Goal: Task Accomplishment & Management: Use online tool/utility

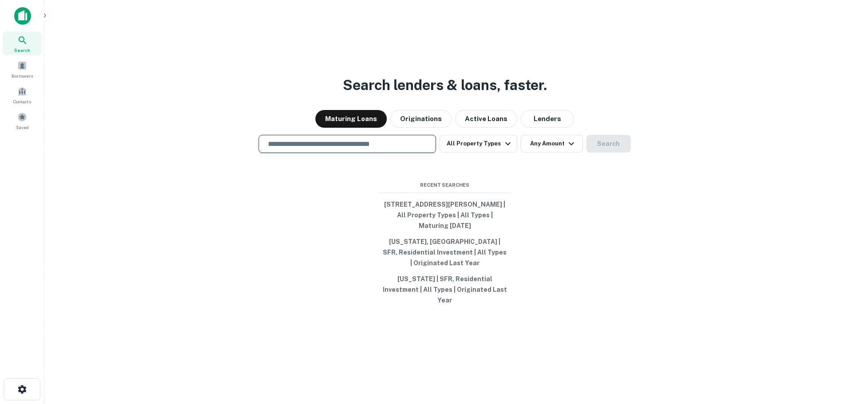
click at [338, 149] on input "text" at bounding box center [348, 144] width 170 height 10
click at [484, 148] on button "All Property Types" at bounding box center [478, 144] width 77 height 18
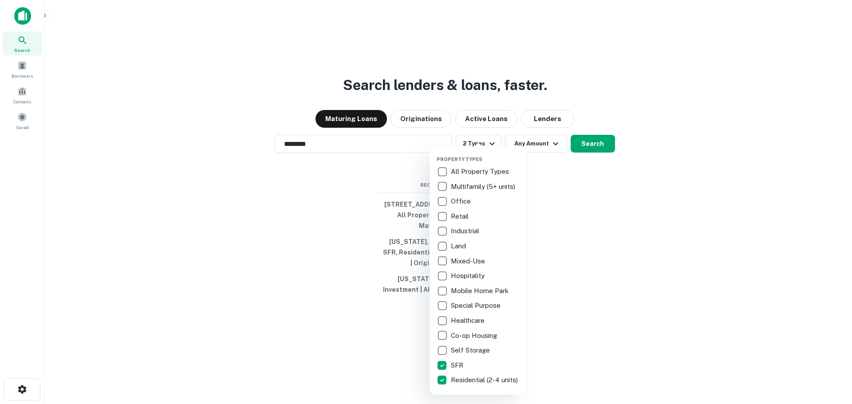
click at [640, 229] on div at bounding box center [426, 202] width 852 height 404
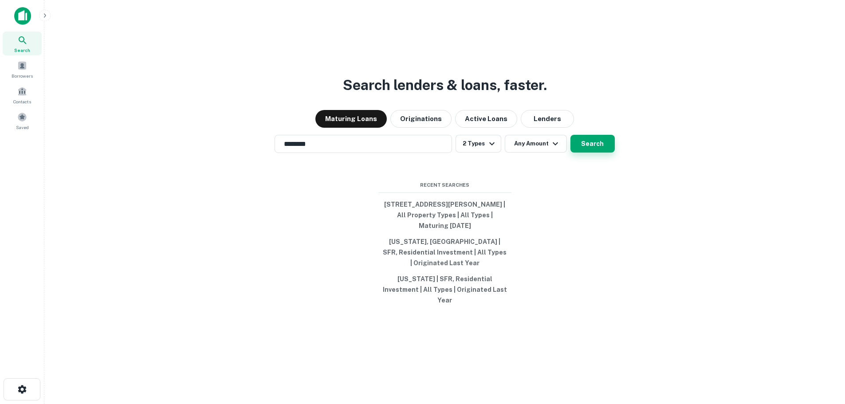
click at [596, 145] on button "Search" at bounding box center [593, 144] width 44 height 18
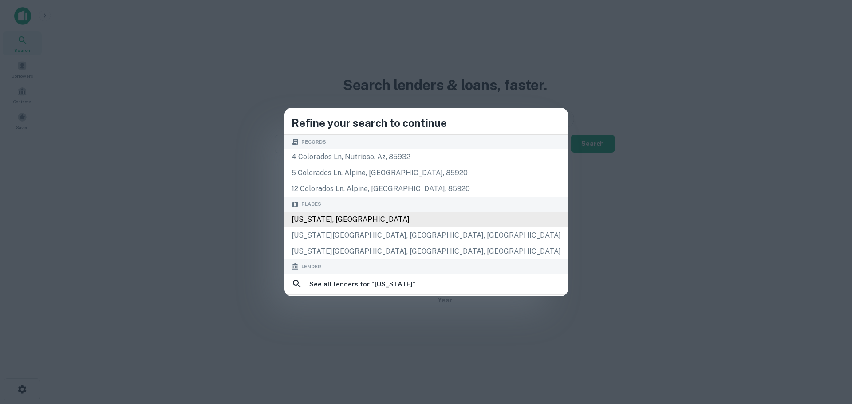
click at [418, 220] on div "[US_STATE], [GEOGRAPHIC_DATA]" at bounding box center [426, 220] width 284 height 16
type input "**********"
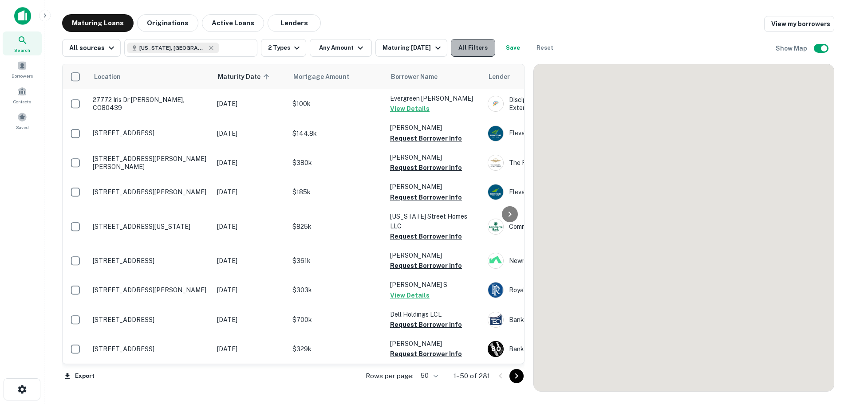
click at [465, 47] on button "All Filters" at bounding box center [473, 48] width 44 height 18
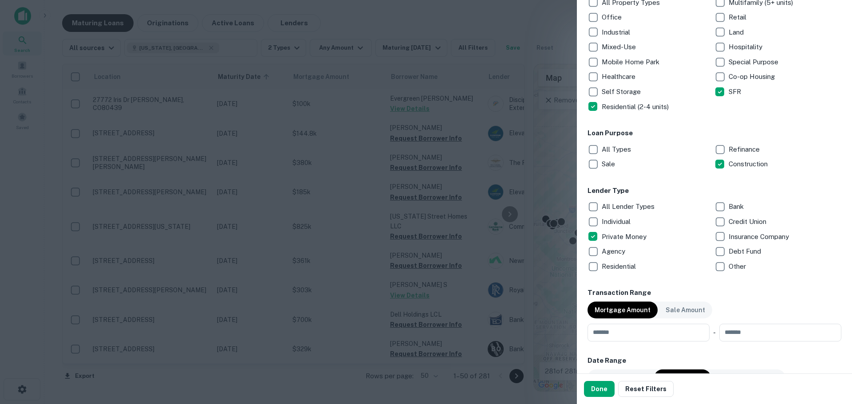
scroll to position [222, 0]
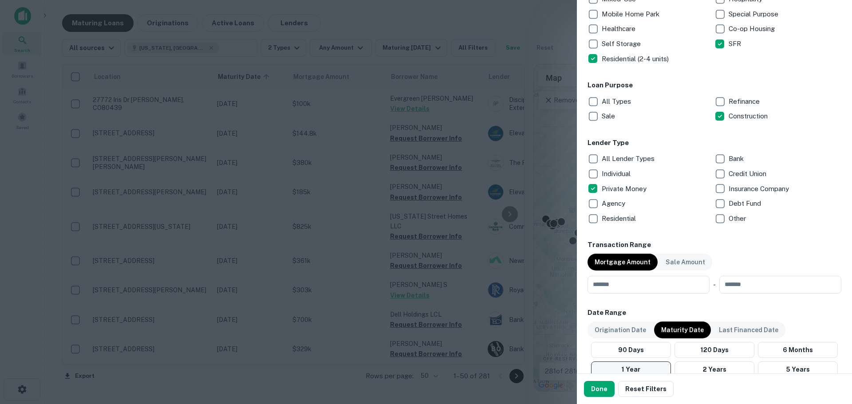
click at [606, 390] on button "Done" at bounding box center [599, 389] width 31 height 16
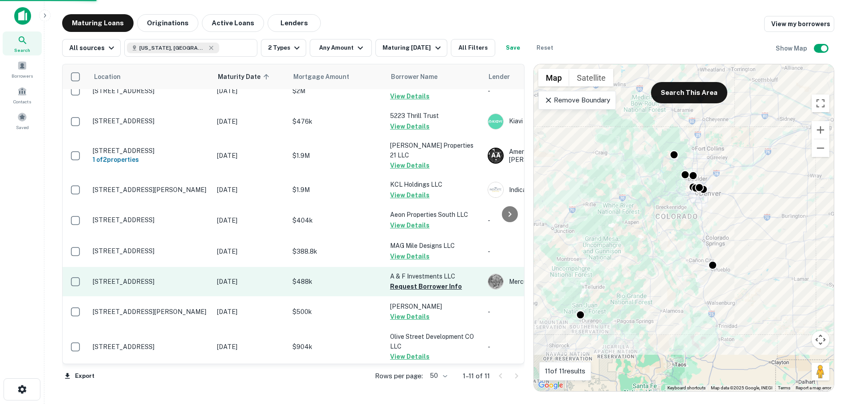
scroll to position [72, 0]
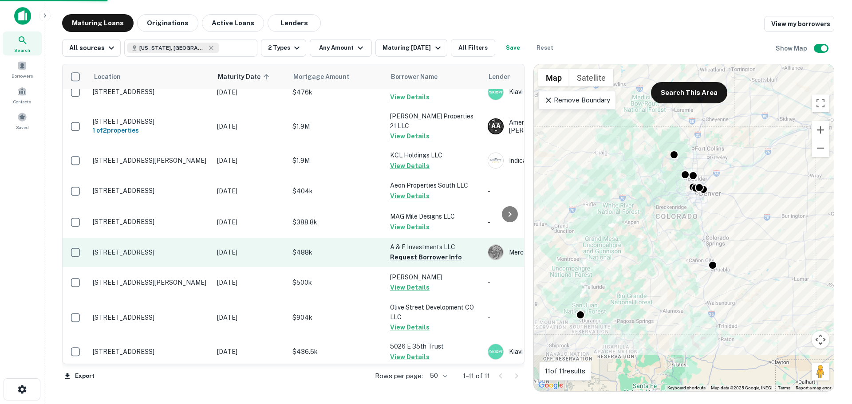
drag, startPoint x: 404, startPoint y: 245, endPoint x: 416, endPoint y: 251, distance: 13.7
click at [404, 252] on button "Request Borrower Info" at bounding box center [426, 257] width 72 height 11
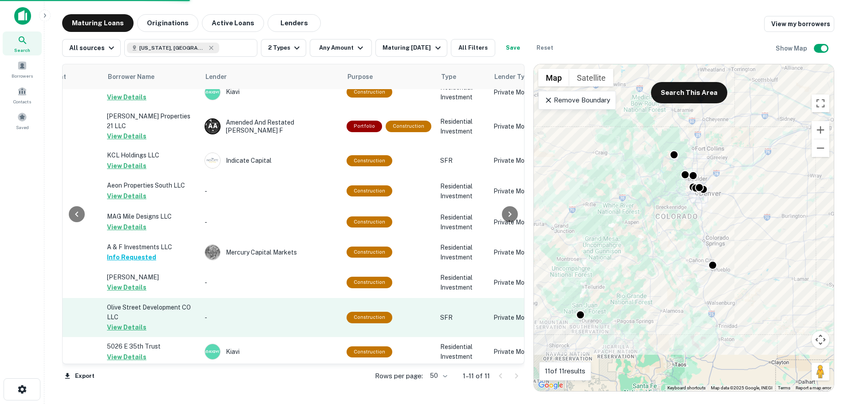
scroll to position [0, 283]
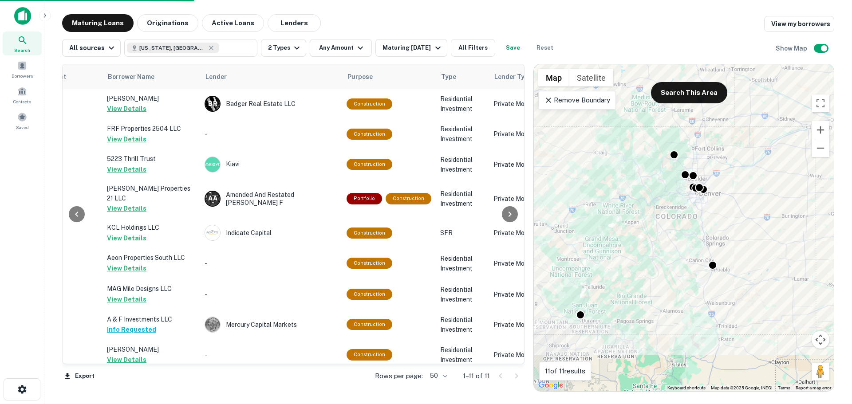
click at [414, 37] on div "All sources [US_STATE], [GEOGRAPHIC_DATA] ​ 2 Types Any Amount Maturing [DATE] …" at bounding box center [448, 44] width 772 height 25
click at [413, 49] on div "Maturing [DATE]" at bounding box center [413, 48] width 60 height 11
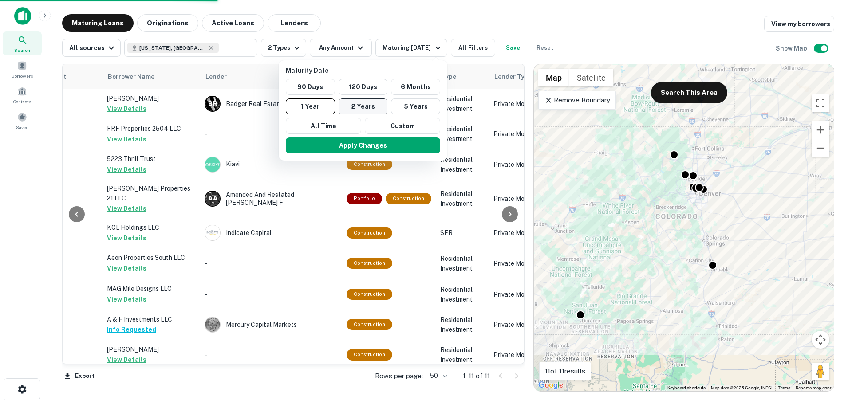
click at [387, 107] on button "2 Years" at bounding box center [363, 107] width 49 height 16
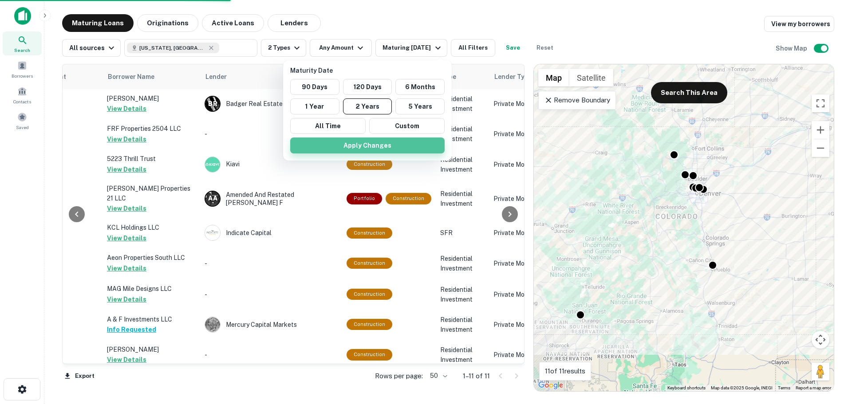
click at [385, 147] on button "Apply Changes" at bounding box center [367, 146] width 154 height 16
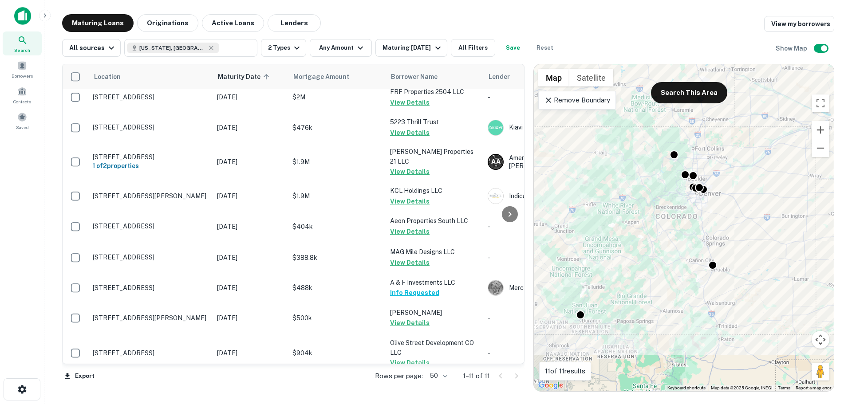
scroll to position [72, 0]
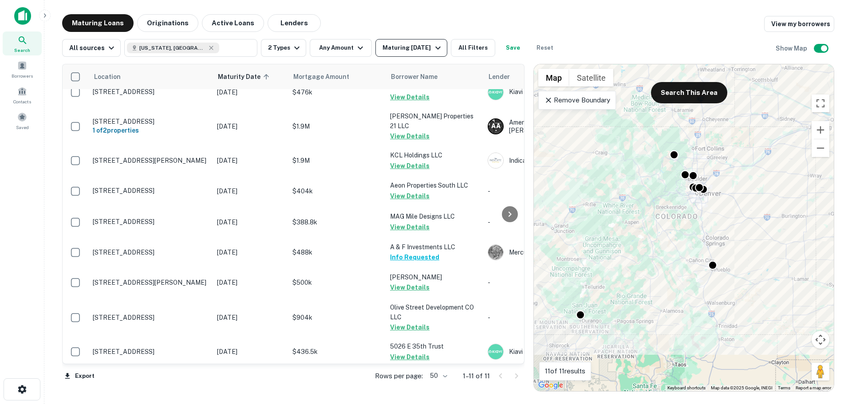
click at [423, 41] on button "Maturing [DATE]" at bounding box center [410, 48] width 71 height 18
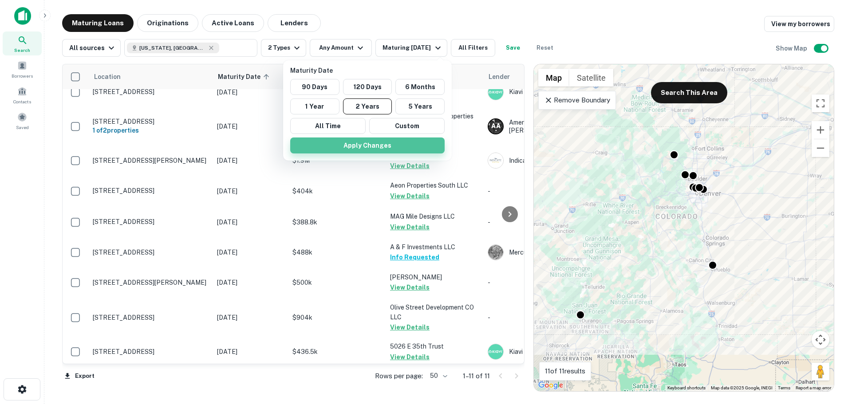
click at [386, 145] on button "Apply Changes" at bounding box center [367, 146] width 154 height 16
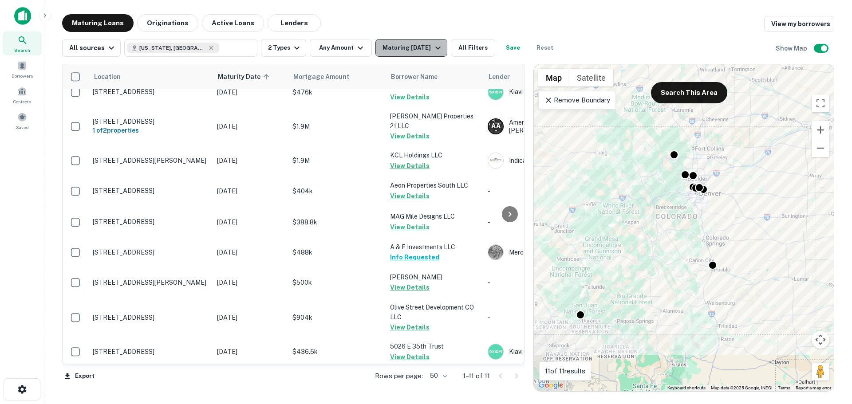
click at [427, 49] on div "Maturing [DATE]" at bounding box center [413, 48] width 60 height 11
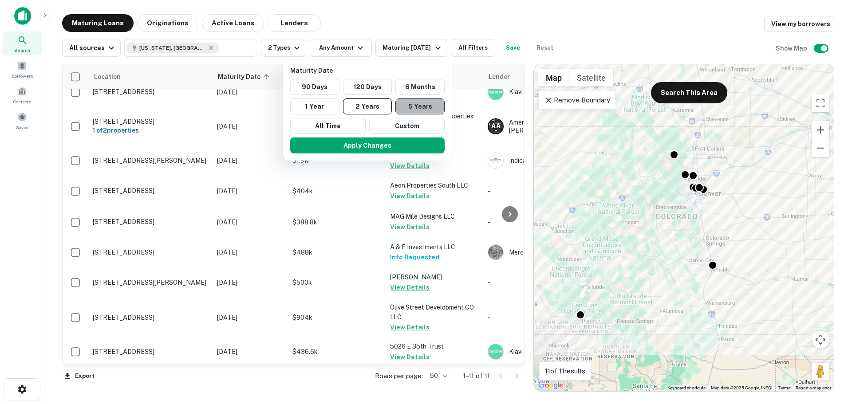
click at [432, 111] on button "5 Years" at bounding box center [419, 107] width 49 height 16
click at [412, 140] on button "Apply Changes" at bounding box center [367, 146] width 154 height 16
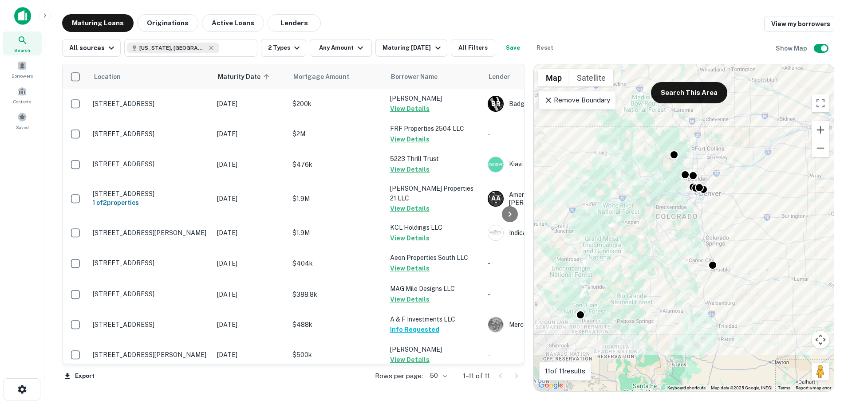
click at [418, 59] on div "Location Maturity Date sorted ascending Mortgage Amount Borrower Name Lender Pu…" at bounding box center [448, 224] width 772 height 335
click at [420, 55] on button "Maturing [DATE]" at bounding box center [410, 48] width 71 height 18
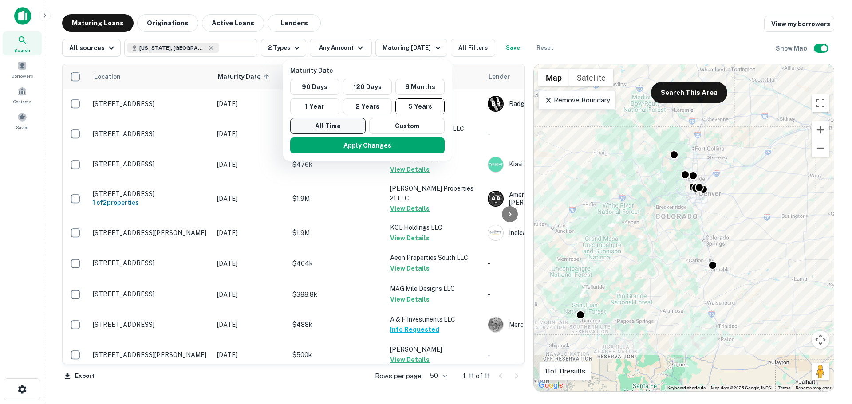
click at [329, 127] on button "All Time" at bounding box center [327, 126] width 75 height 16
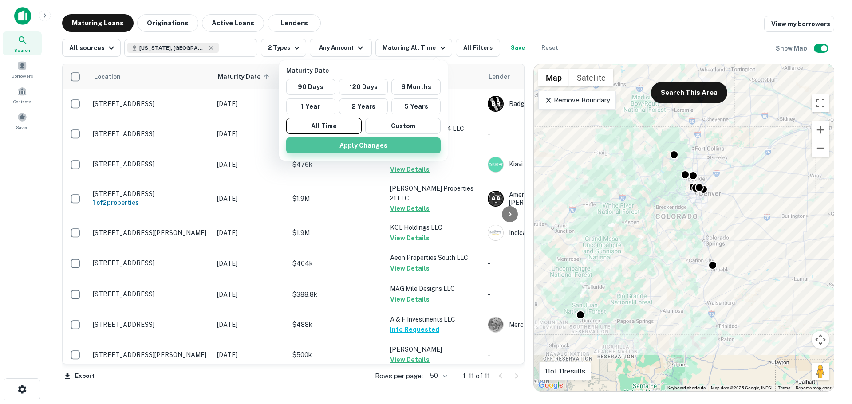
click at [407, 147] on button "Apply Changes" at bounding box center [363, 146] width 154 height 16
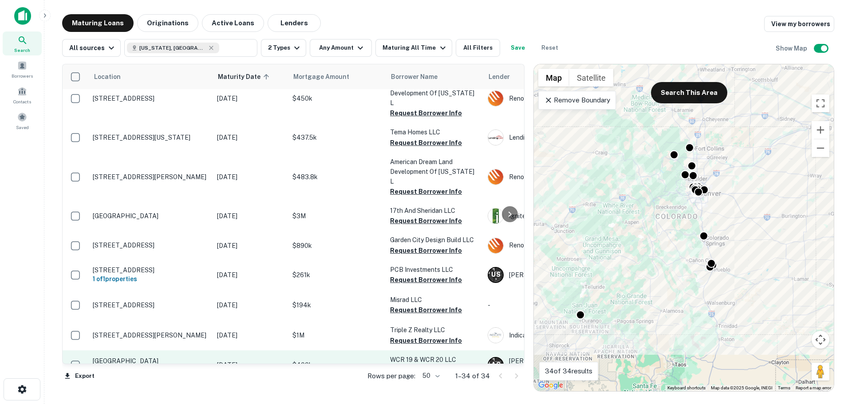
scroll to position [311, 0]
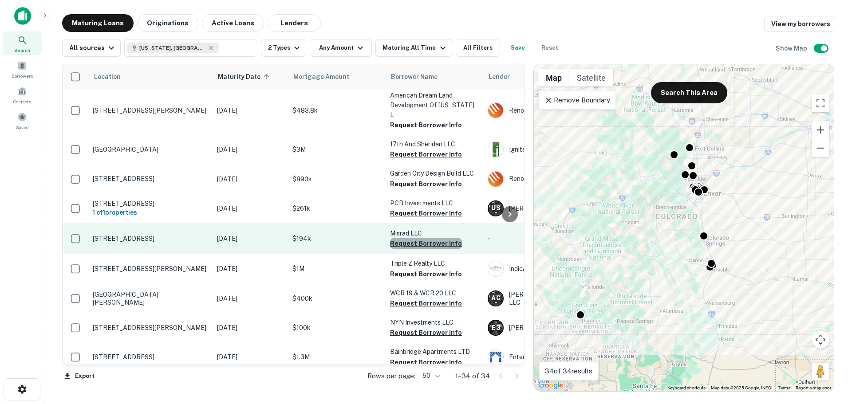
click at [432, 238] on button "Request Borrower Info" at bounding box center [426, 243] width 72 height 11
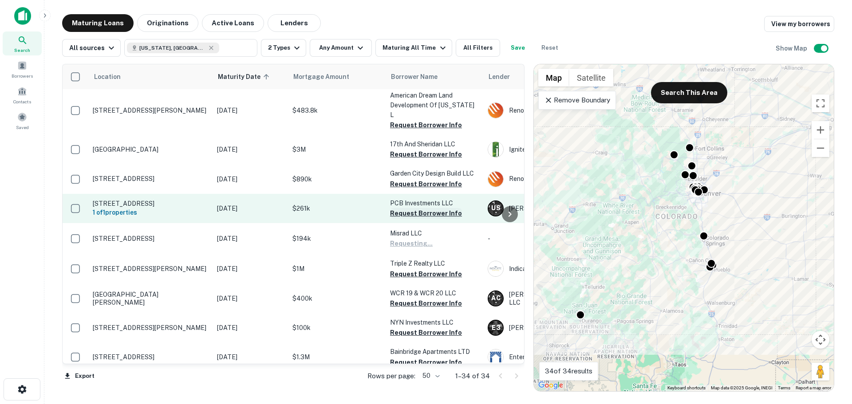
click at [436, 208] on button "Request Borrower Info" at bounding box center [426, 213] width 72 height 11
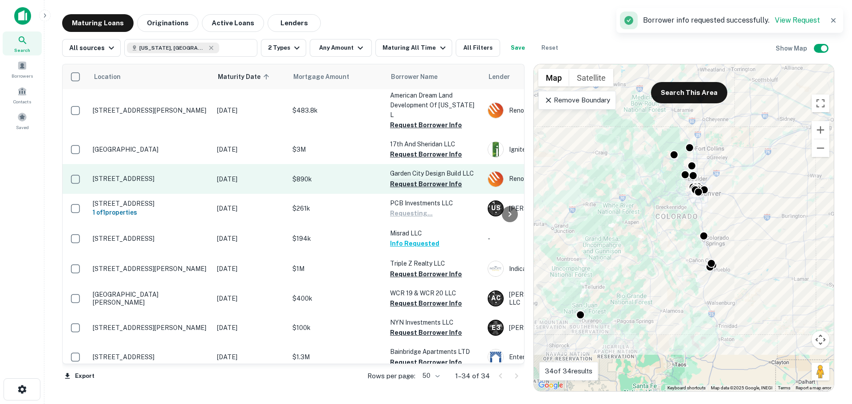
click at [439, 179] on button "Request Borrower Info" at bounding box center [426, 184] width 72 height 11
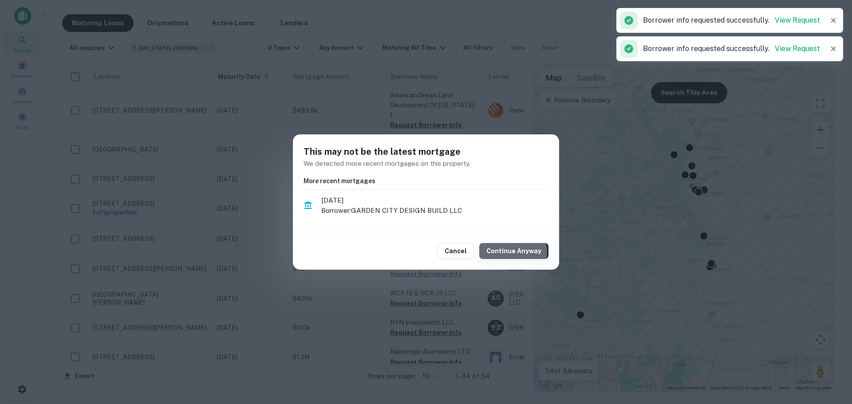
click at [514, 253] on button "Continue Anyway" at bounding box center [513, 251] width 69 height 16
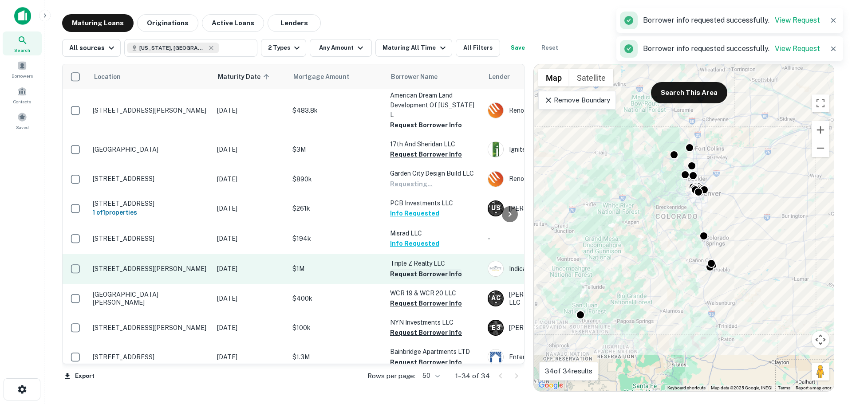
click at [447, 269] on button "Request Borrower Info" at bounding box center [426, 274] width 72 height 11
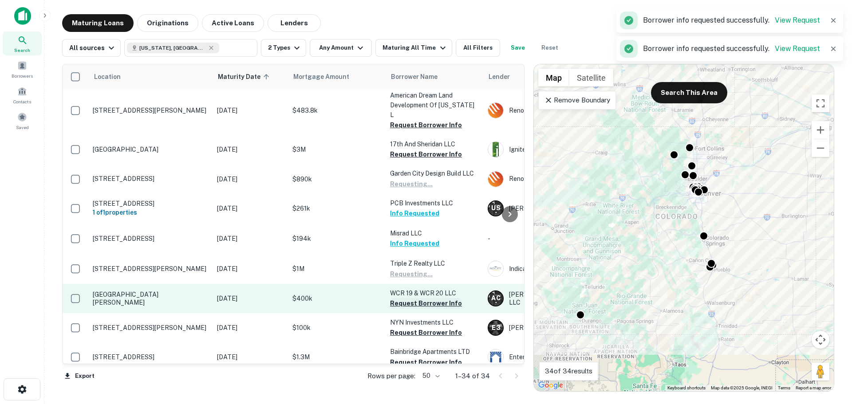
click at [432, 298] on button "Request Borrower Info" at bounding box center [426, 303] width 72 height 11
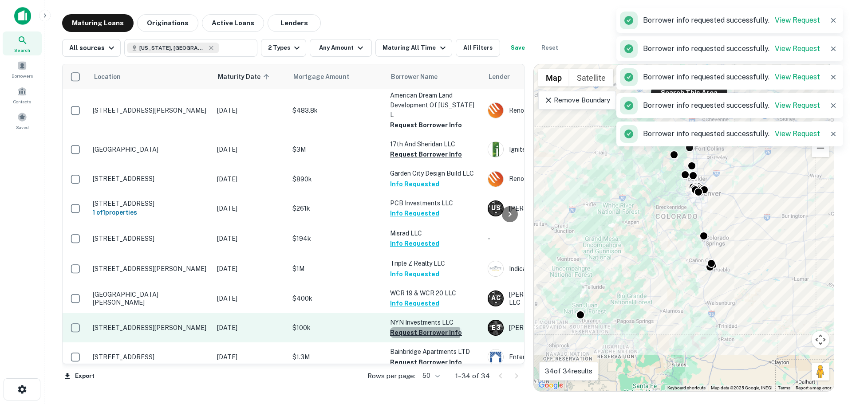
click at [425, 328] on button "Request Borrower Info" at bounding box center [426, 333] width 72 height 11
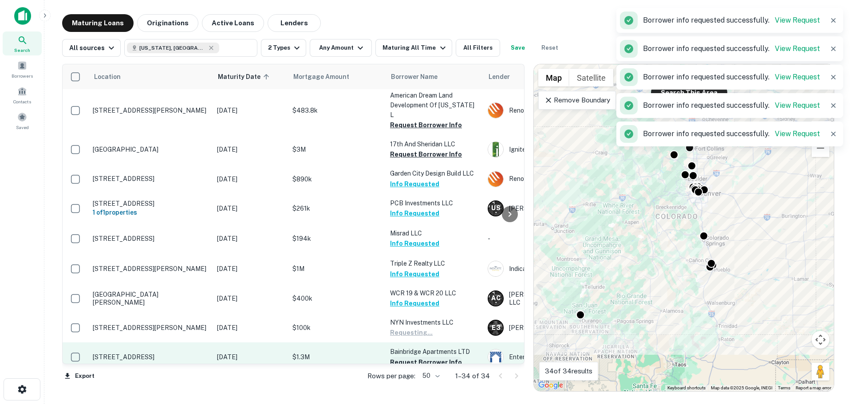
click at [421, 357] on button "Request Borrower Info" at bounding box center [426, 362] width 72 height 11
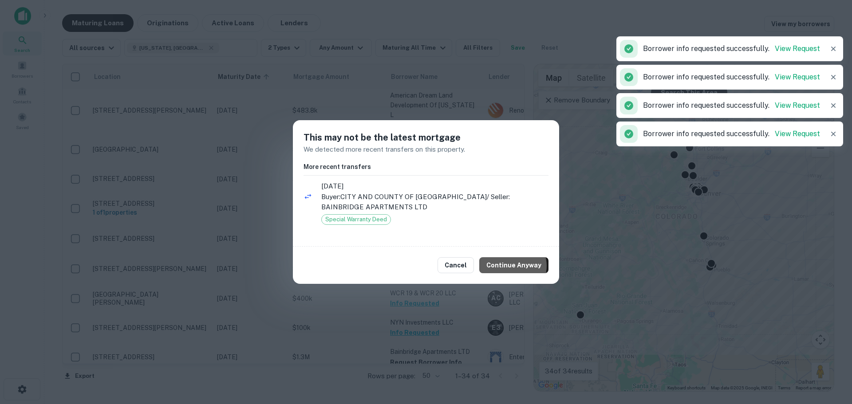
drag, startPoint x: 515, startPoint y: 266, endPoint x: 470, endPoint y: 292, distance: 51.5
click at [515, 265] on button "Continue Anyway" at bounding box center [513, 265] width 69 height 16
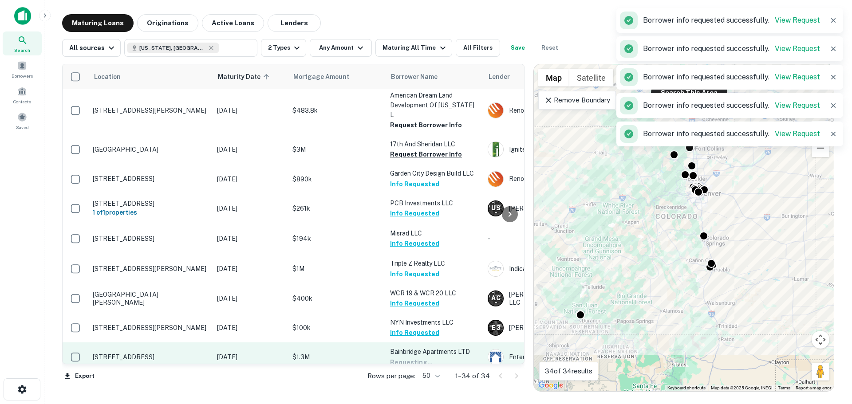
scroll to position [399, 0]
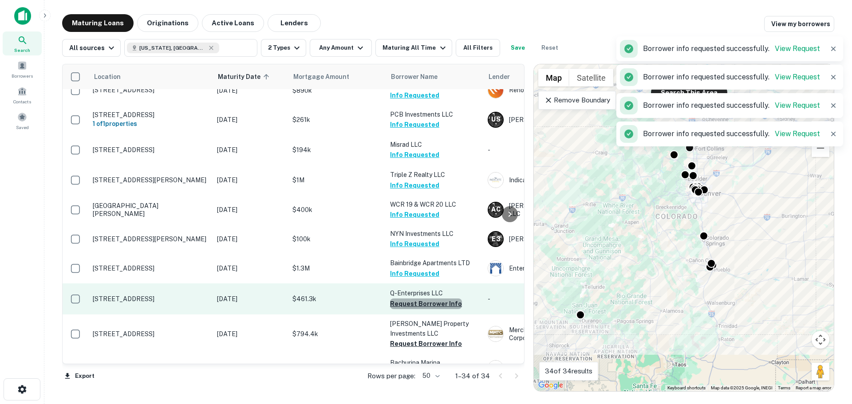
click at [441, 299] on button "Request Borrower Info" at bounding box center [426, 304] width 72 height 11
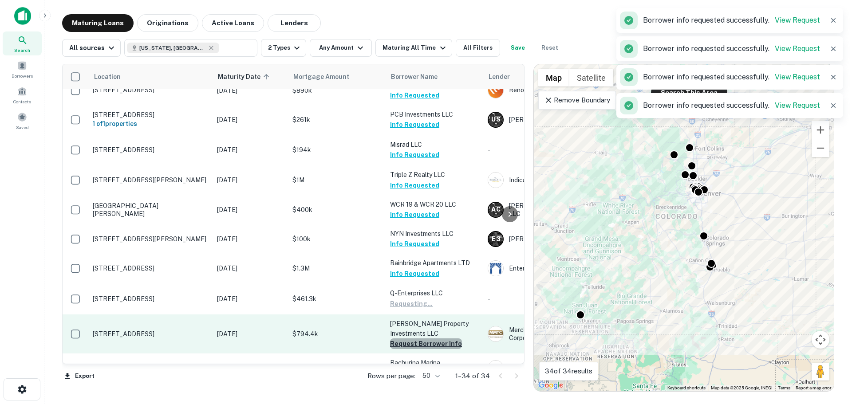
click at [431, 339] on button "Request Borrower Info" at bounding box center [426, 344] width 72 height 11
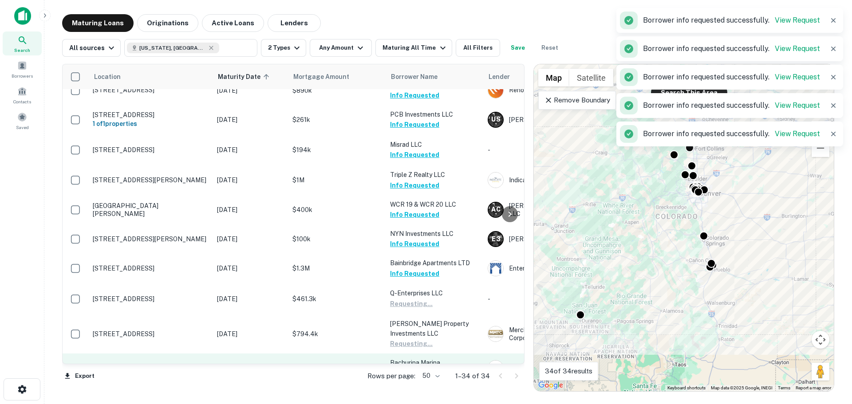
click at [424, 368] on button "Request Borrower Info" at bounding box center [426, 373] width 72 height 11
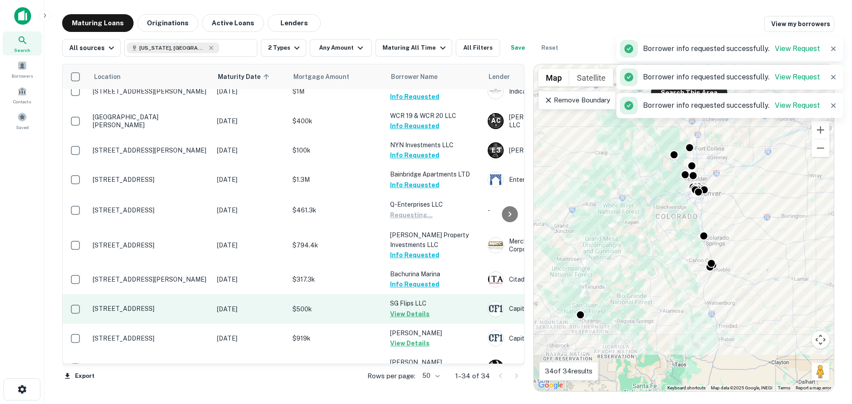
click at [416, 309] on button "View Details" at bounding box center [410, 314] width 40 height 11
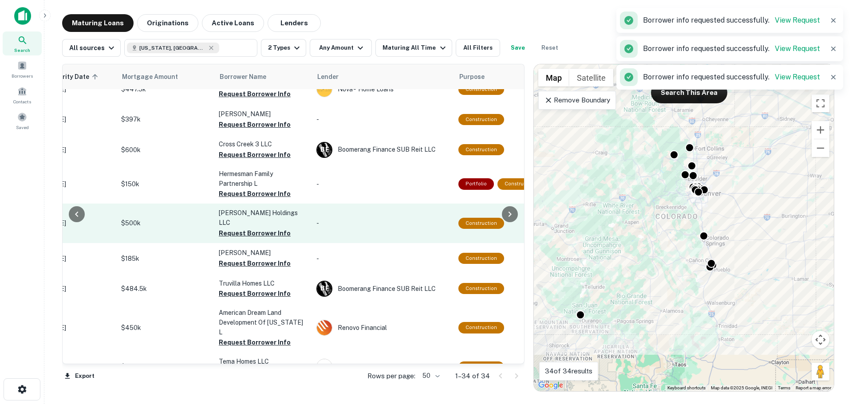
scroll to position [0, 171]
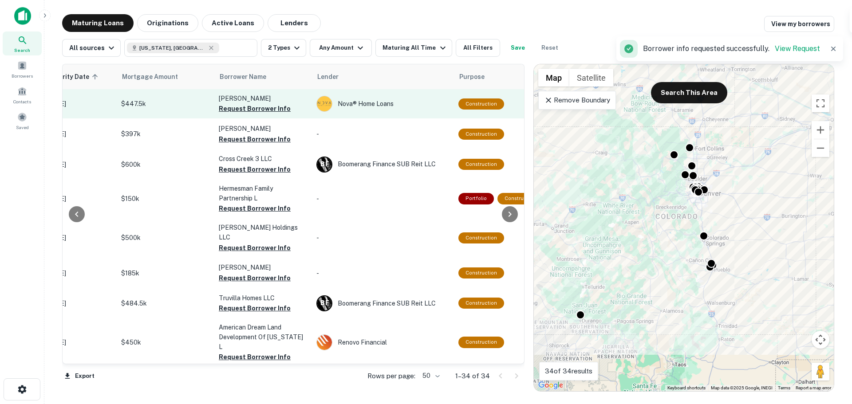
click at [260, 108] on button "Request Borrower Info" at bounding box center [255, 108] width 72 height 11
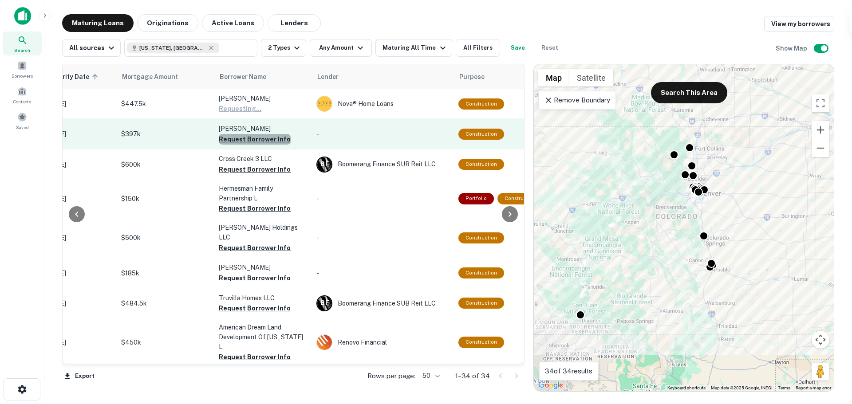
click at [267, 138] on button "Request Borrower Info" at bounding box center [255, 139] width 72 height 11
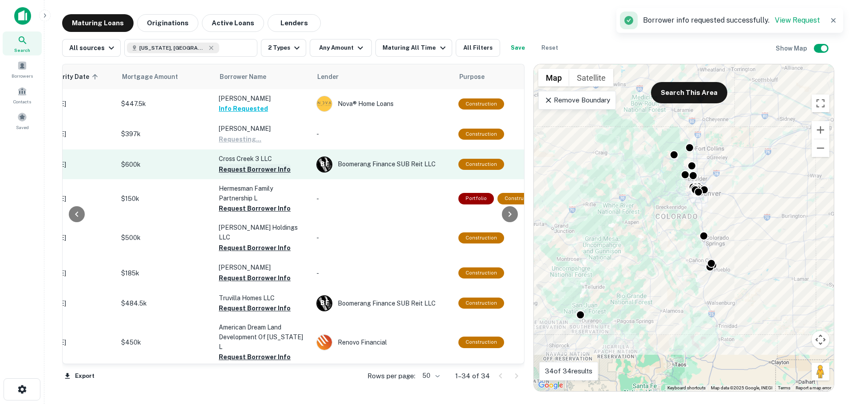
click at [266, 168] on button "Request Borrower Info" at bounding box center [255, 169] width 72 height 11
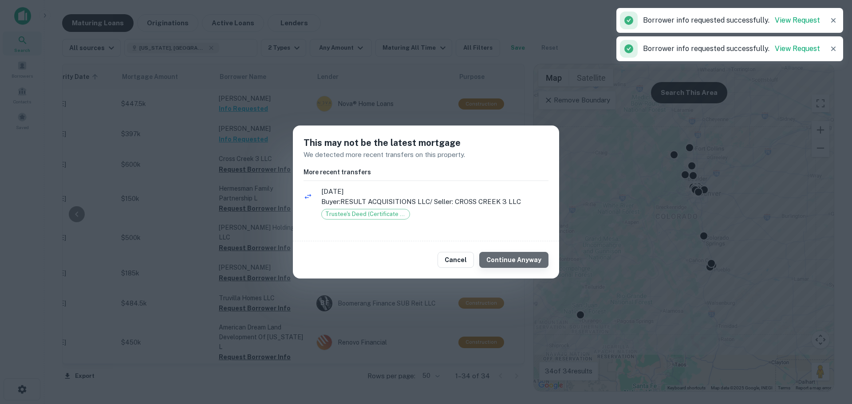
click at [534, 262] on button "Continue Anyway" at bounding box center [513, 260] width 69 height 16
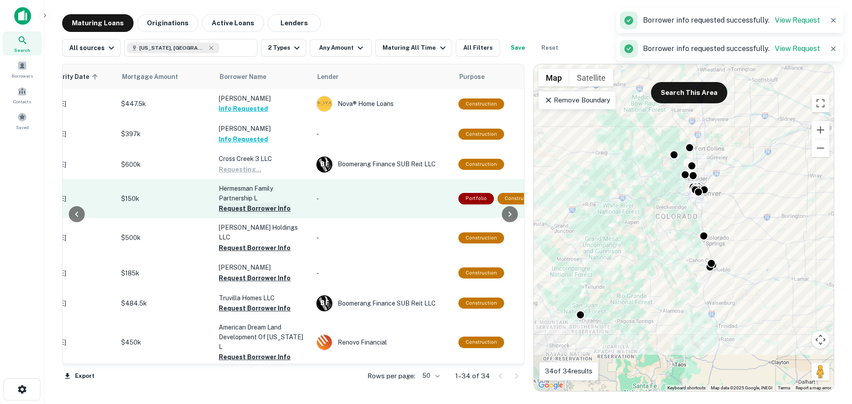
click at [277, 208] on button "Request Borrower Info" at bounding box center [255, 208] width 72 height 11
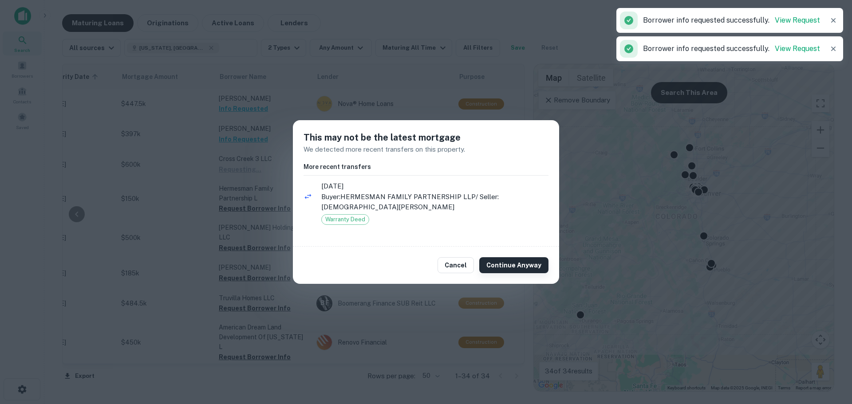
click at [508, 263] on button "Continue Anyway" at bounding box center [513, 265] width 69 height 16
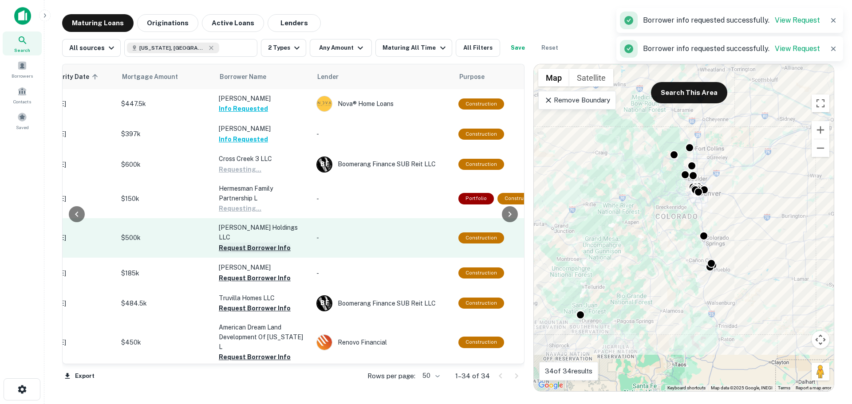
click at [266, 243] on button "Request Borrower Info" at bounding box center [255, 248] width 72 height 11
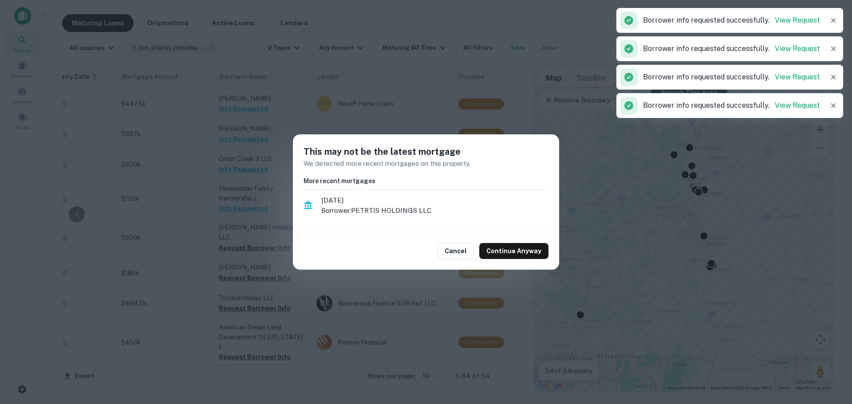
click at [526, 251] on button "Continue Anyway" at bounding box center [513, 251] width 69 height 16
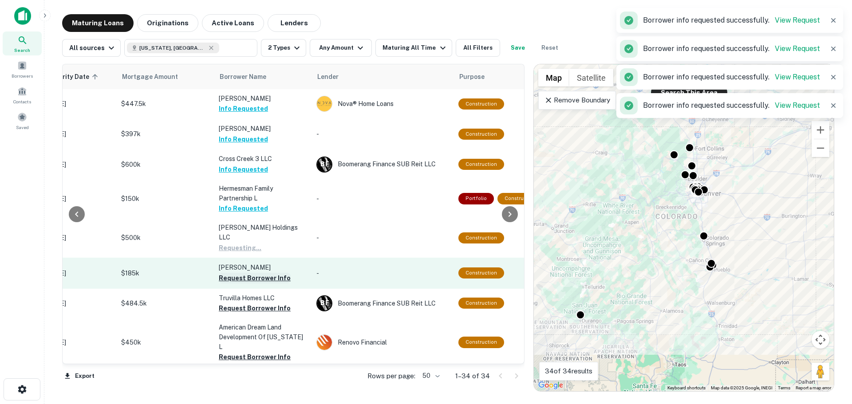
click at [267, 273] on button "Request Borrower Info" at bounding box center [255, 278] width 72 height 11
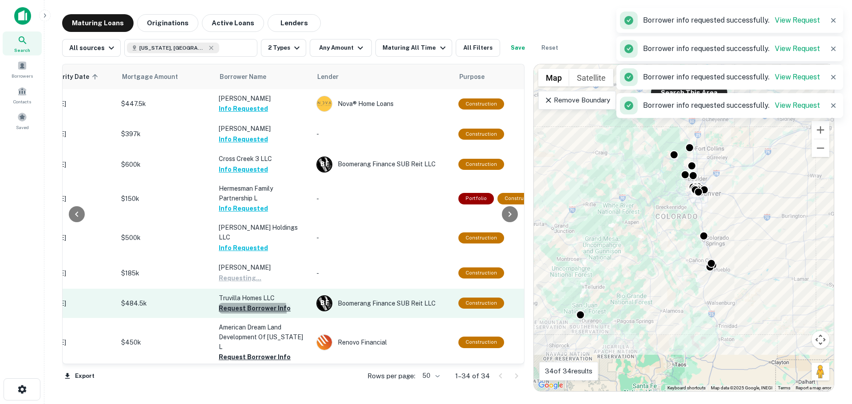
click at [246, 303] on button "Request Borrower Info" at bounding box center [255, 308] width 72 height 11
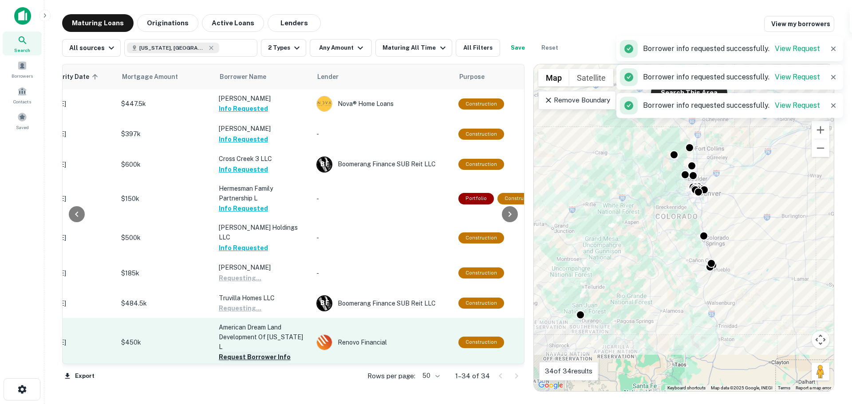
click at [238, 352] on button "Request Borrower Info" at bounding box center [255, 357] width 72 height 11
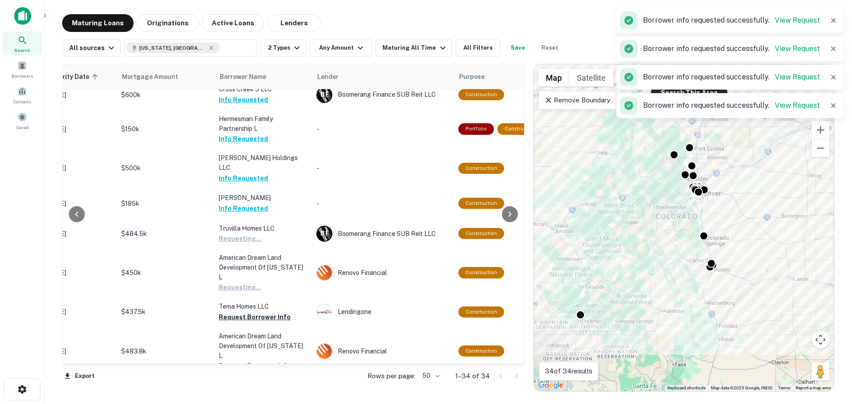
scroll to position [222, 171]
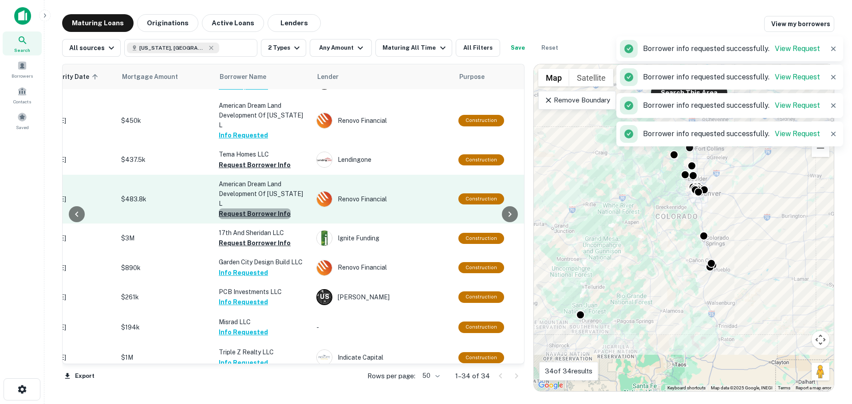
click at [261, 209] on button "Request Borrower Info" at bounding box center [255, 214] width 72 height 11
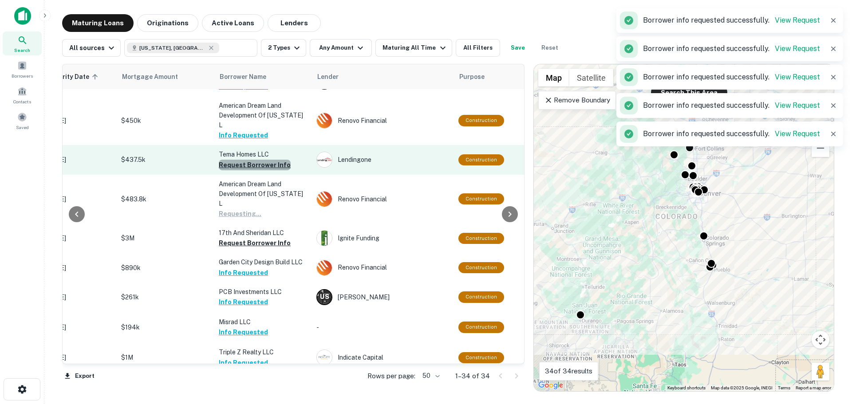
click at [260, 160] on button "Request Borrower Info" at bounding box center [255, 165] width 72 height 11
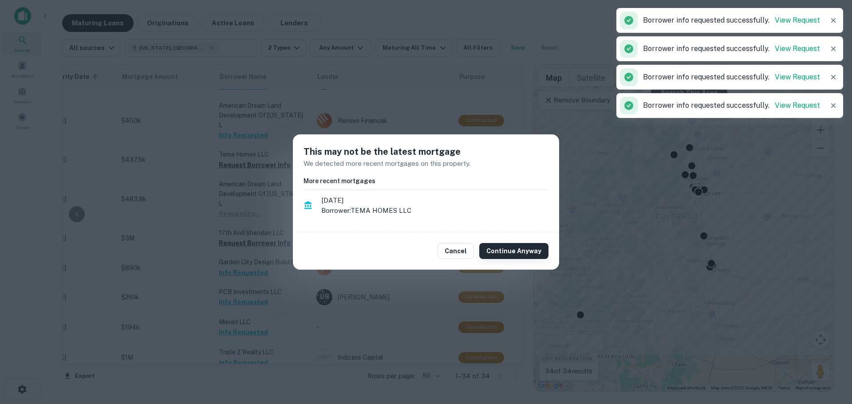
click at [502, 253] on button "Continue Anyway" at bounding box center [513, 251] width 69 height 16
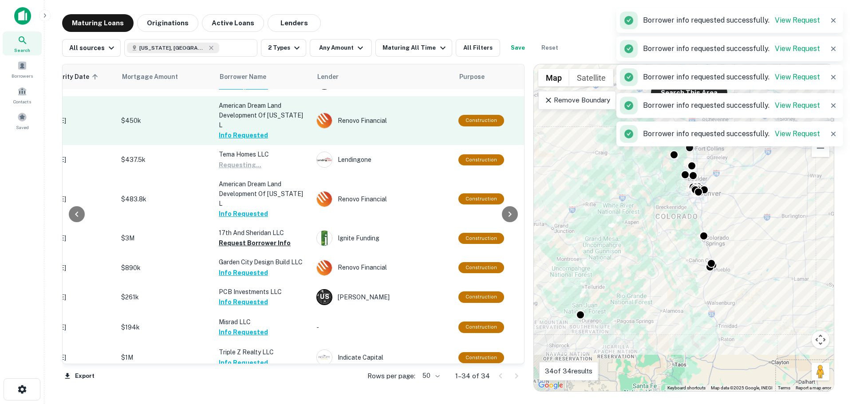
click at [251, 130] on button "Info Requested" at bounding box center [243, 135] width 49 height 11
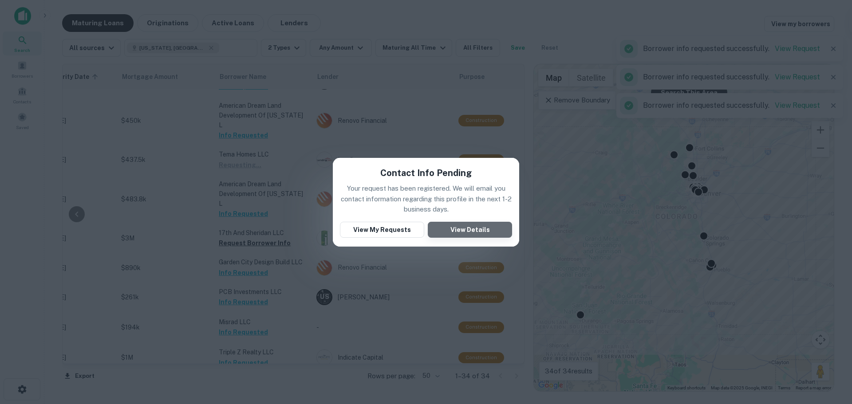
click at [444, 224] on button "View Details" at bounding box center [470, 230] width 84 height 16
click at [462, 229] on button "View Details" at bounding box center [470, 230] width 84 height 16
click at [242, 194] on div "Contact Info Pending Your request has been registered. We will email you contac…" at bounding box center [426, 202] width 852 height 404
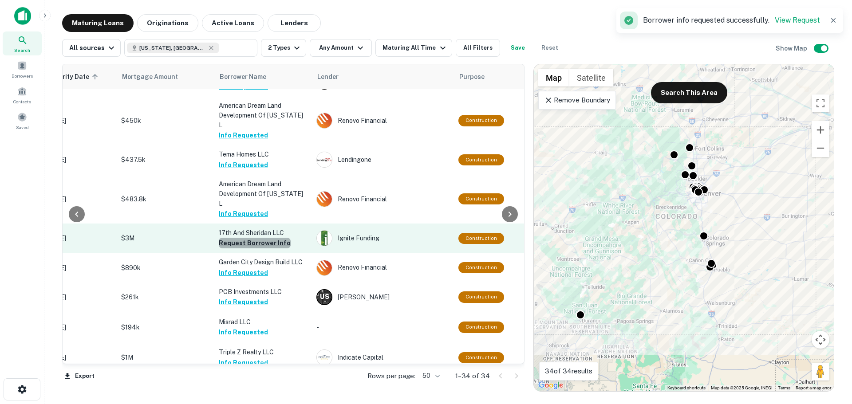
click at [258, 238] on button "Request Borrower Info" at bounding box center [255, 243] width 72 height 11
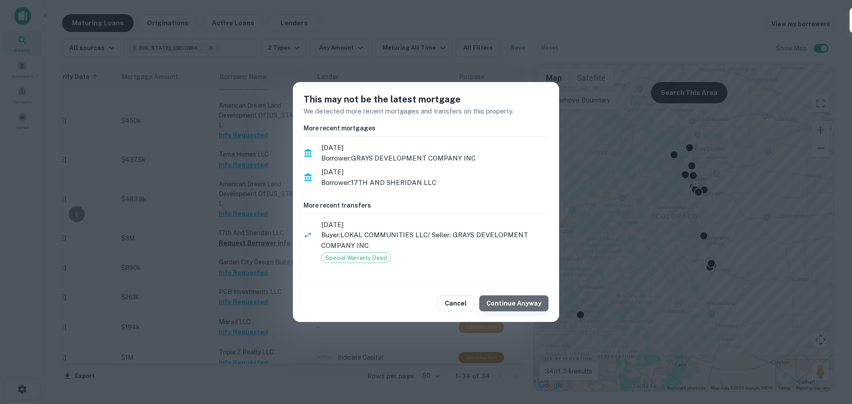
click at [526, 309] on button "Continue Anyway" at bounding box center [513, 304] width 69 height 16
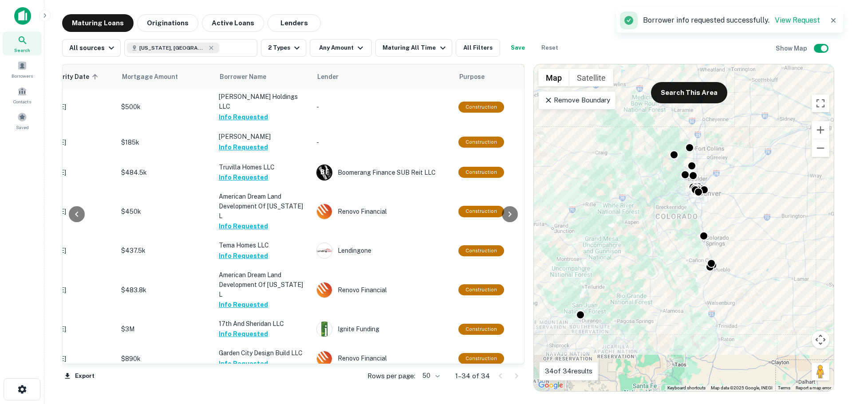
scroll to position [0, 171]
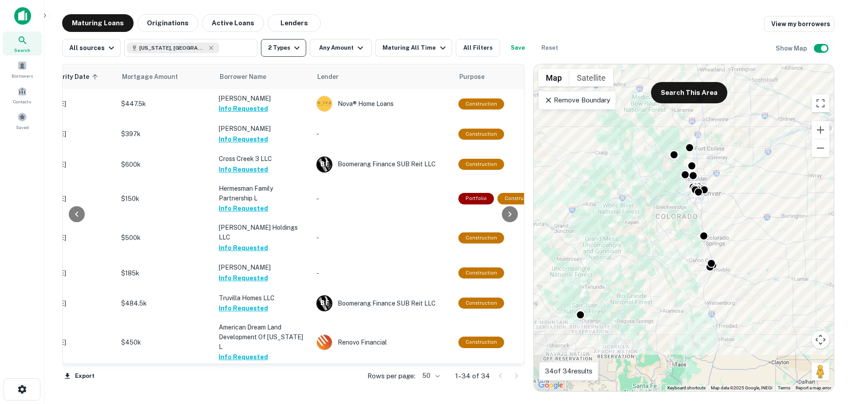
click at [294, 40] on button "2 Types" at bounding box center [283, 48] width 45 height 18
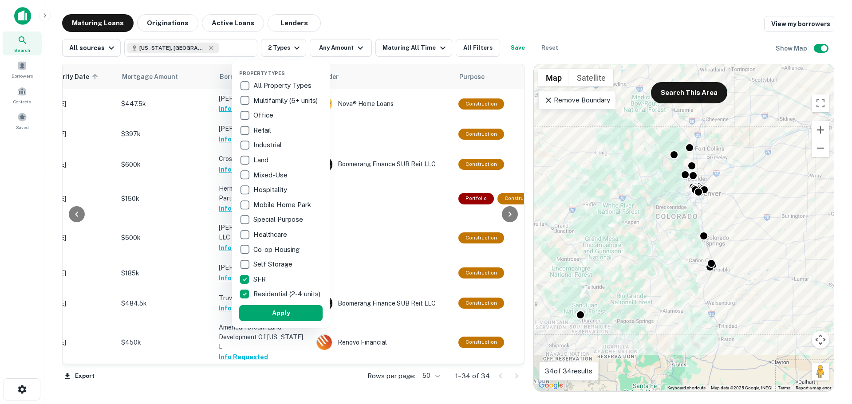
click at [268, 94] on div "Multifamily (5+ units)" at bounding box center [280, 100] width 83 height 15
drag, startPoint x: 304, startPoint y: 324, endPoint x: 304, endPoint y: 319, distance: 4.5
click at [304, 320] on button "Apply" at bounding box center [280, 313] width 83 height 16
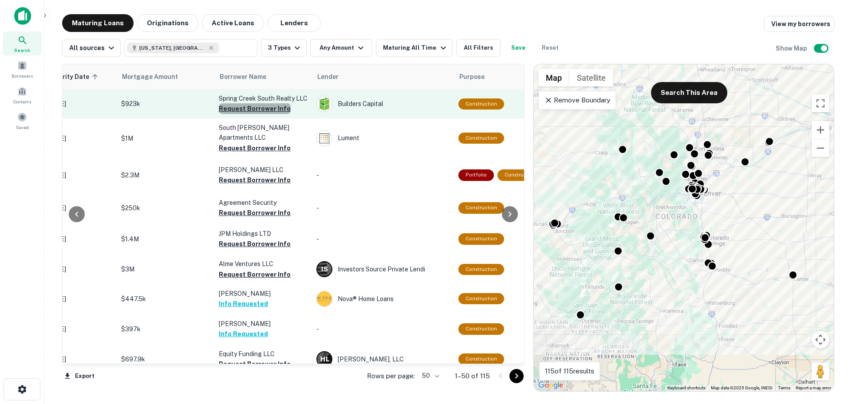
click at [267, 114] on button "Request Borrower Info" at bounding box center [255, 108] width 72 height 11
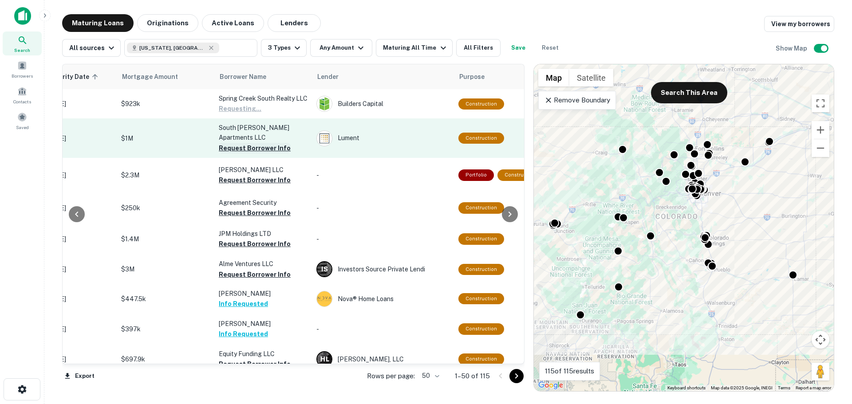
click at [277, 150] on button "Request Borrower Info" at bounding box center [255, 148] width 72 height 11
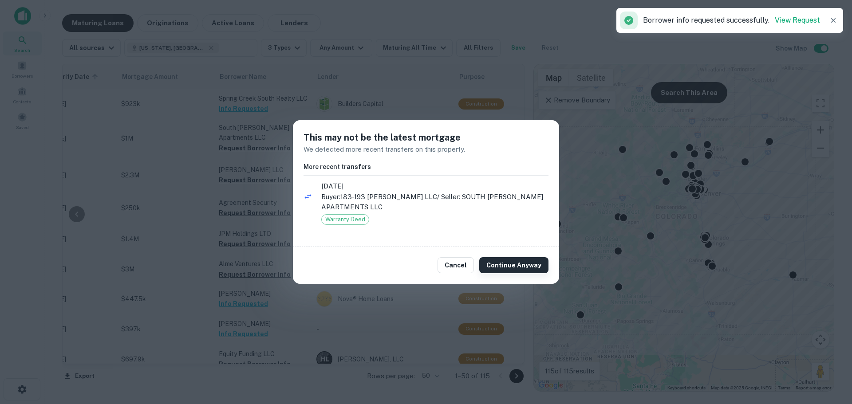
click at [517, 258] on button "Continue Anyway" at bounding box center [513, 265] width 69 height 16
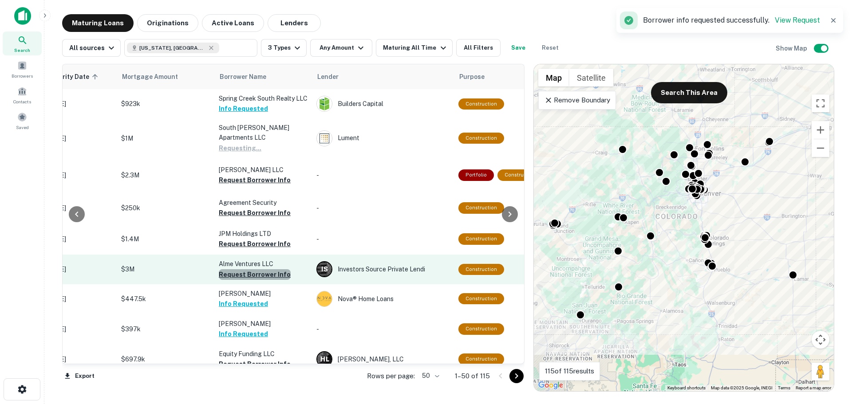
click at [260, 275] on button "Request Borrower Info" at bounding box center [255, 274] width 72 height 11
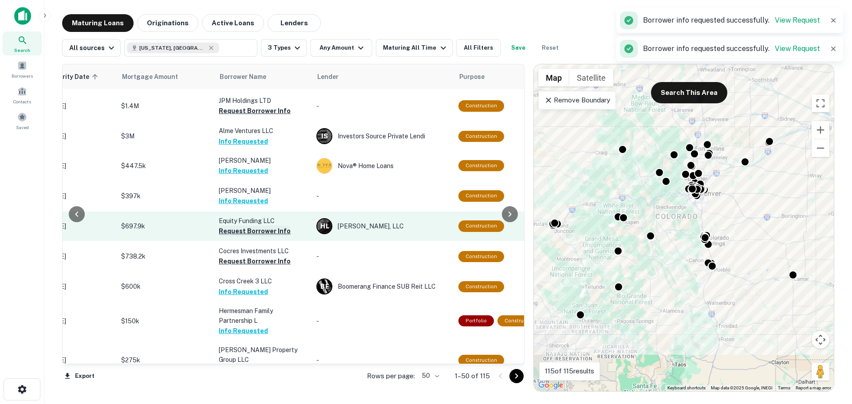
click at [265, 235] on button "Request Borrower Info" at bounding box center [255, 231] width 72 height 11
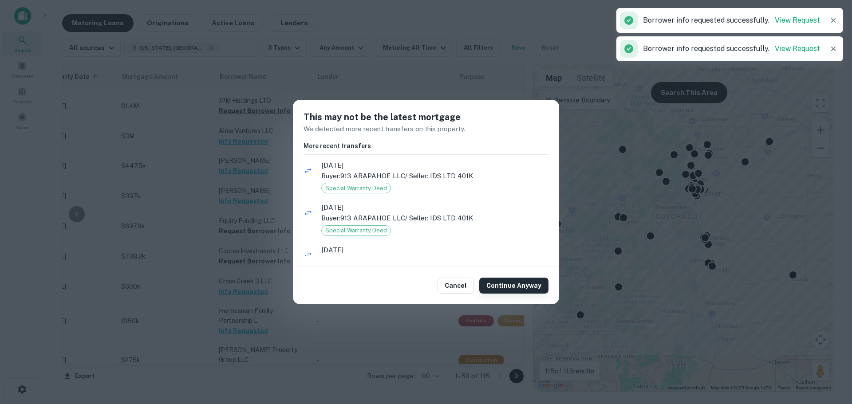
click at [495, 283] on button "Continue Anyway" at bounding box center [513, 286] width 69 height 16
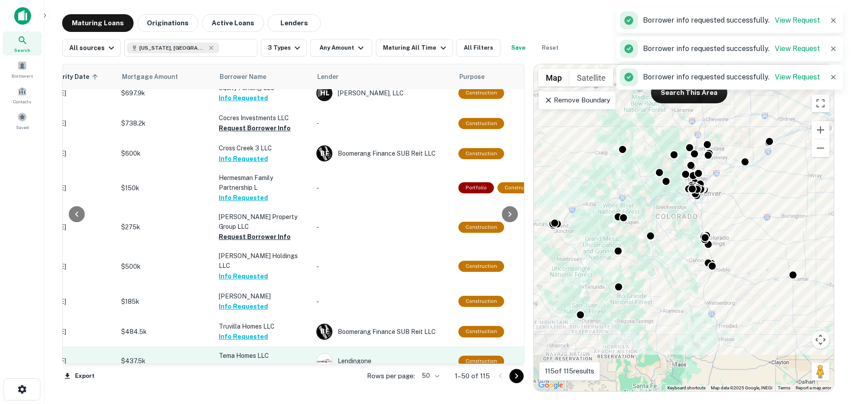
scroll to position [311, 171]
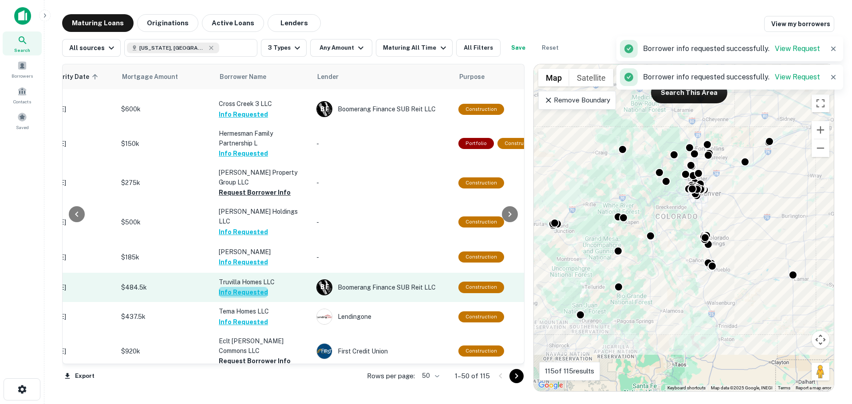
click at [257, 287] on button "Info Requested" at bounding box center [243, 292] width 49 height 11
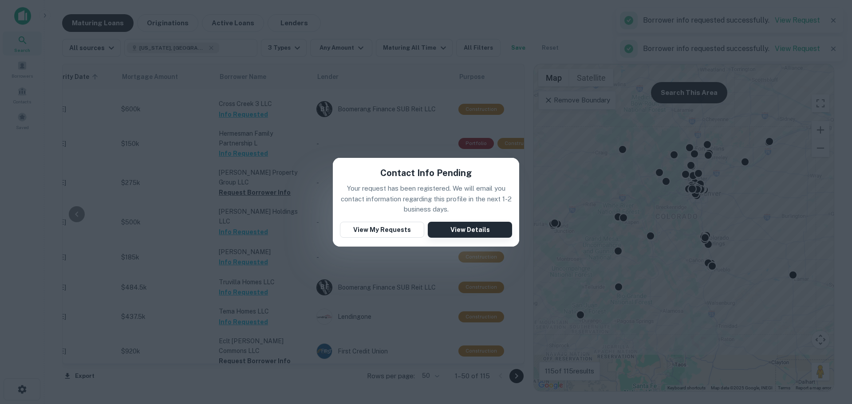
click at [462, 230] on button "View Details" at bounding box center [470, 230] width 84 height 16
click at [457, 224] on button "View Details" at bounding box center [470, 230] width 84 height 16
click at [159, 249] on div "Contact Info Pending Your request has been registered. We will email you contac…" at bounding box center [426, 202] width 852 height 404
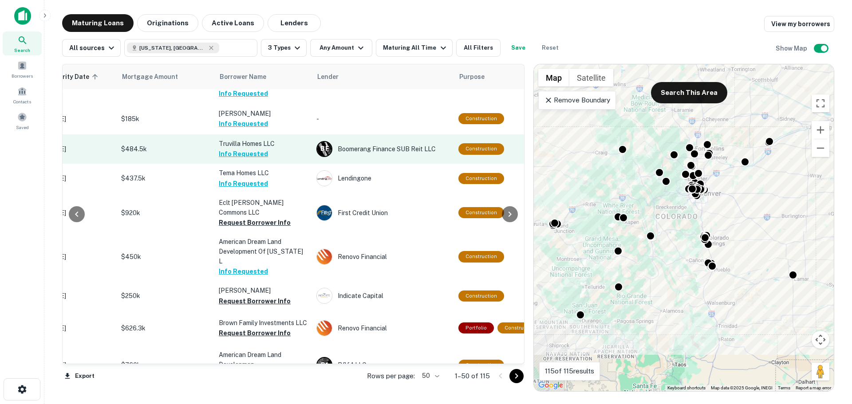
scroll to position [488, 171]
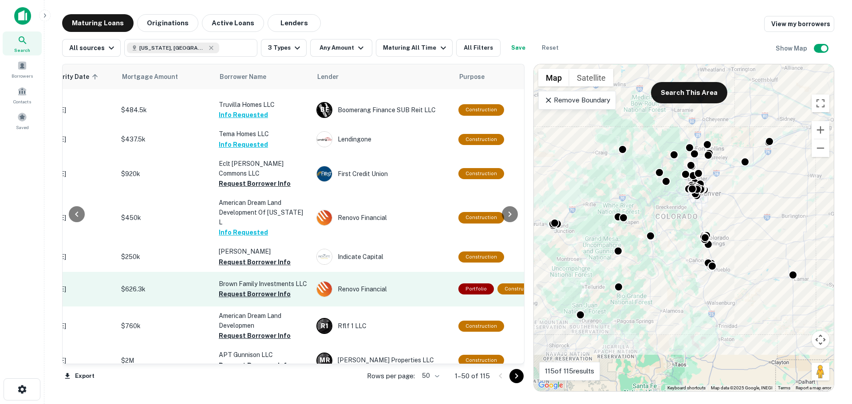
click at [259, 289] on button "Request Borrower Info" at bounding box center [255, 294] width 72 height 11
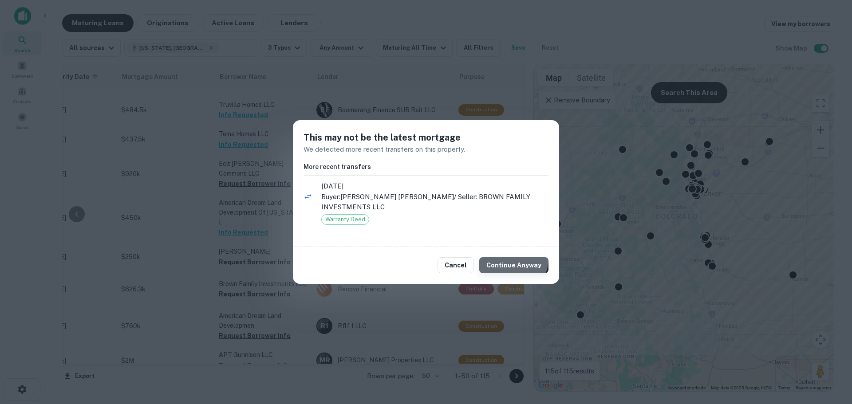
click at [511, 259] on button "Continue Anyway" at bounding box center [513, 265] width 69 height 16
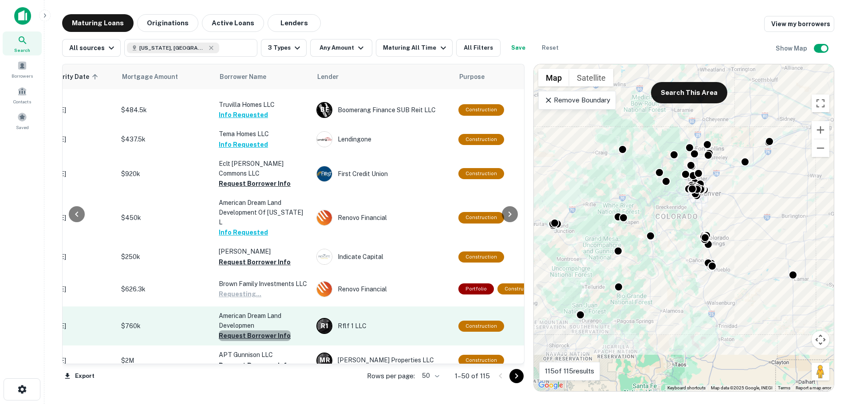
click at [267, 331] on button "Request Borrower Info" at bounding box center [255, 336] width 72 height 11
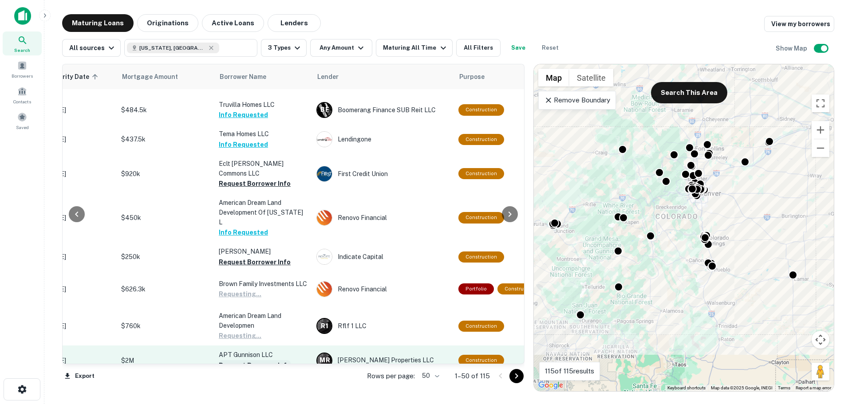
click at [265, 360] on button "Request Borrower Info" at bounding box center [255, 365] width 72 height 11
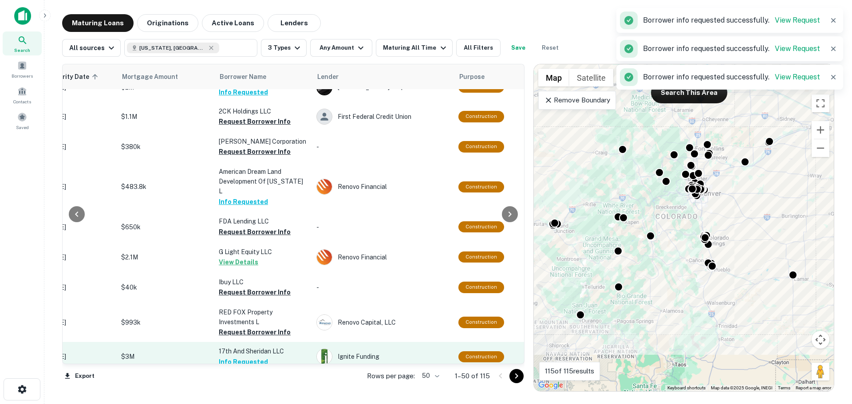
scroll to position [799, 171]
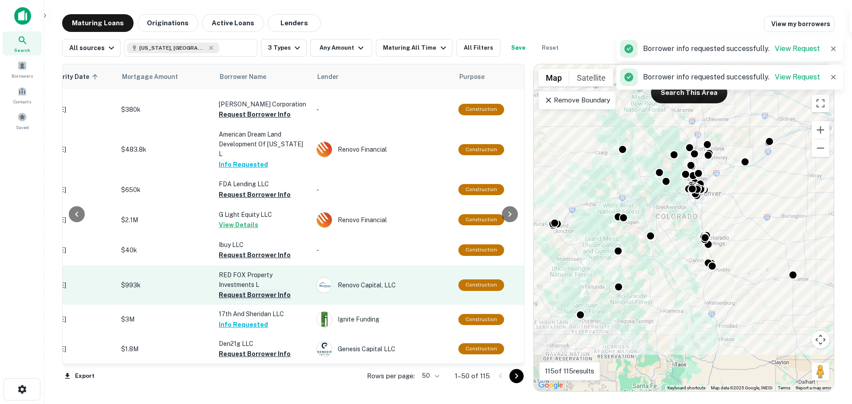
click at [260, 290] on button "Request Borrower Info" at bounding box center [255, 295] width 72 height 11
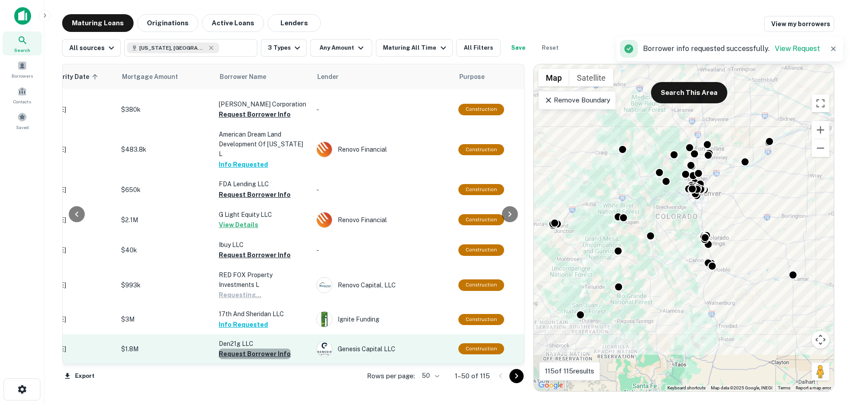
click at [257, 349] on button "Request Borrower Info" at bounding box center [255, 354] width 72 height 11
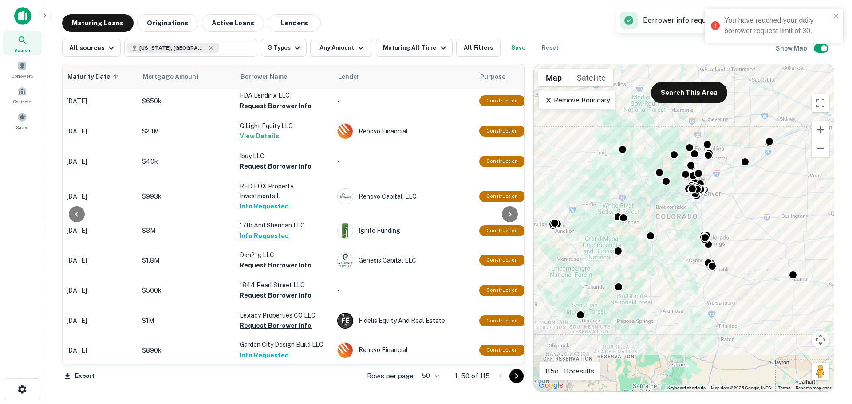
scroll to position [888, 203]
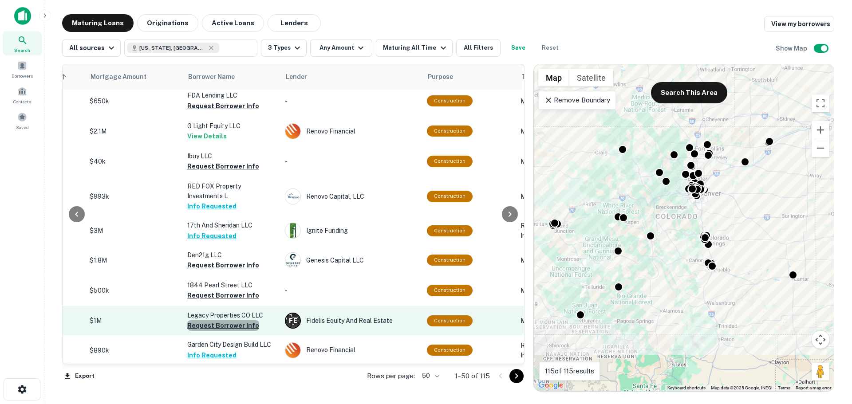
click at [226, 320] on button "Request Borrower Info" at bounding box center [223, 325] width 72 height 11
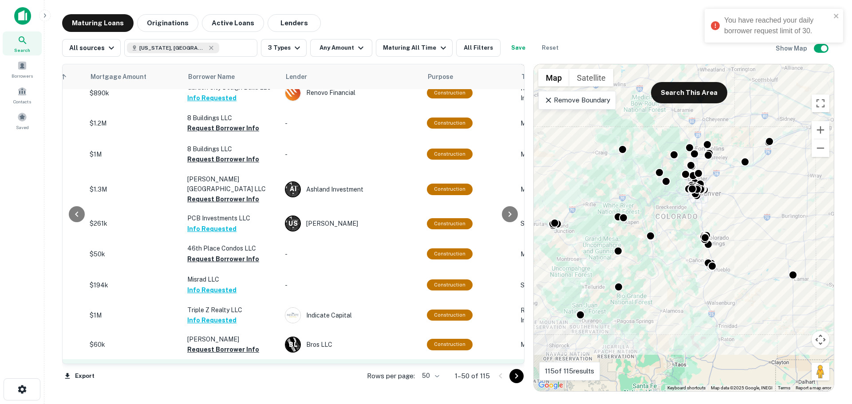
scroll to position [1154, 203]
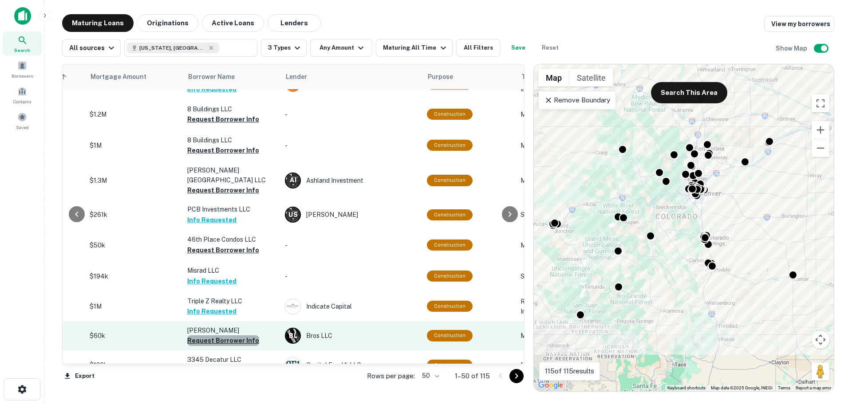
click at [224, 336] on button "Request Borrower Info" at bounding box center [223, 341] width 72 height 11
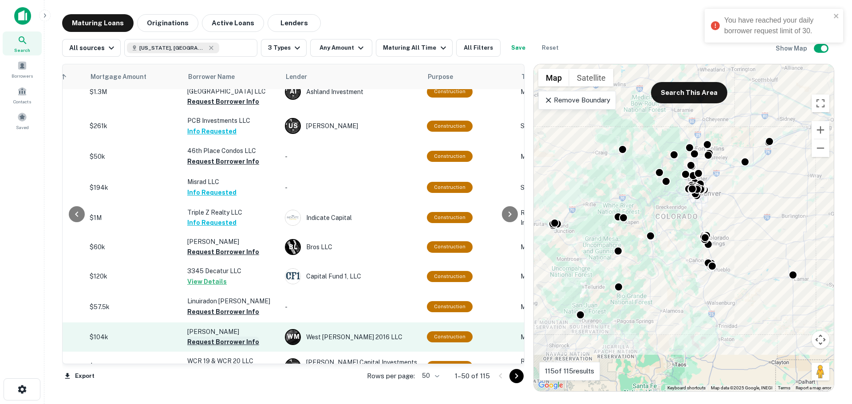
click at [241, 337] on button "Request Borrower Info" at bounding box center [223, 342] width 72 height 11
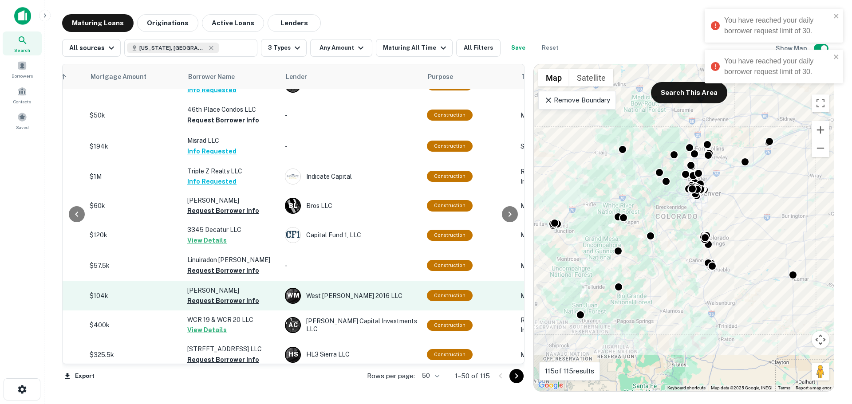
scroll to position [1300, 203]
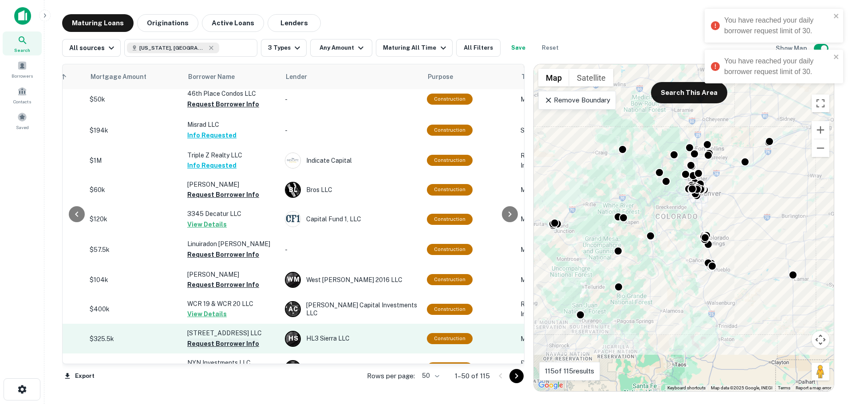
click at [221, 339] on button "Request Borrower Info" at bounding box center [223, 344] width 72 height 11
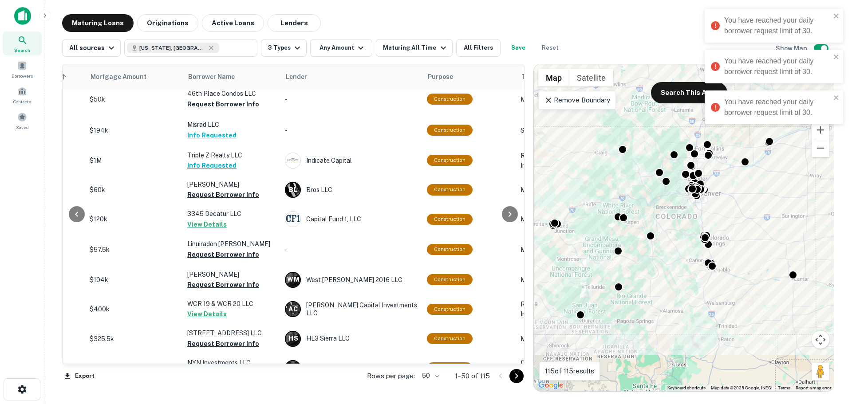
click at [234, 398] on button "Request Borrower Info" at bounding box center [223, 403] width 72 height 11
click at [509, 379] on div at bounding box center [509, 376] width 30 height 14
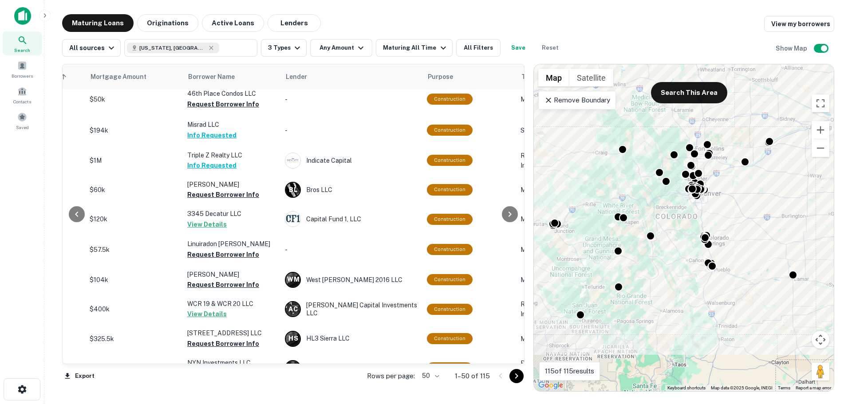
click at [513, 375] on icon "Go to next page" at bounding box center [516, 376] width 11 height 11
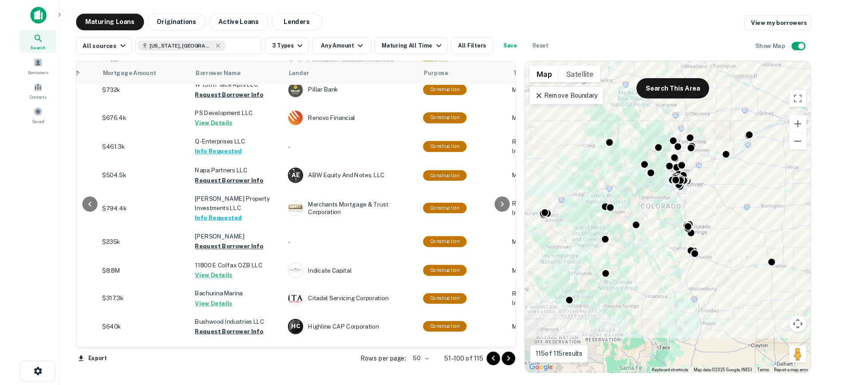
scroll to position [14, 203]
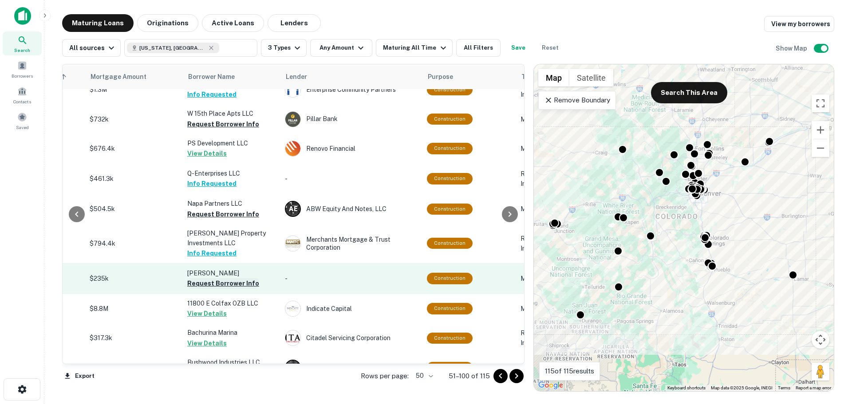
click at [247, 280] on button "Request Borrower Info" at bounding box center [223, 283] width 72 height 11
